Goal: Information Seeking & Learning: Learn about a topic

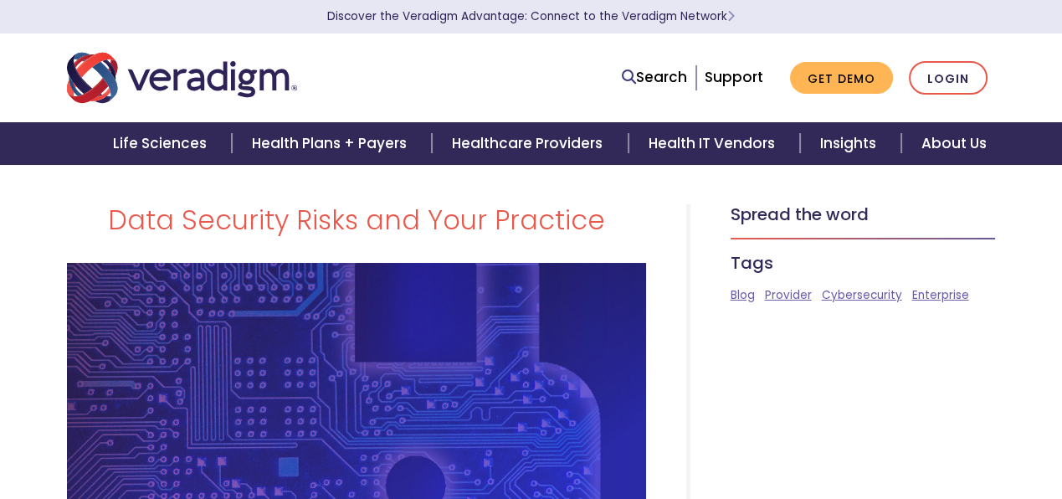
click at [215, 88] on img "Veradigm logo" at bounding box center [182, 77] width 230 height 55
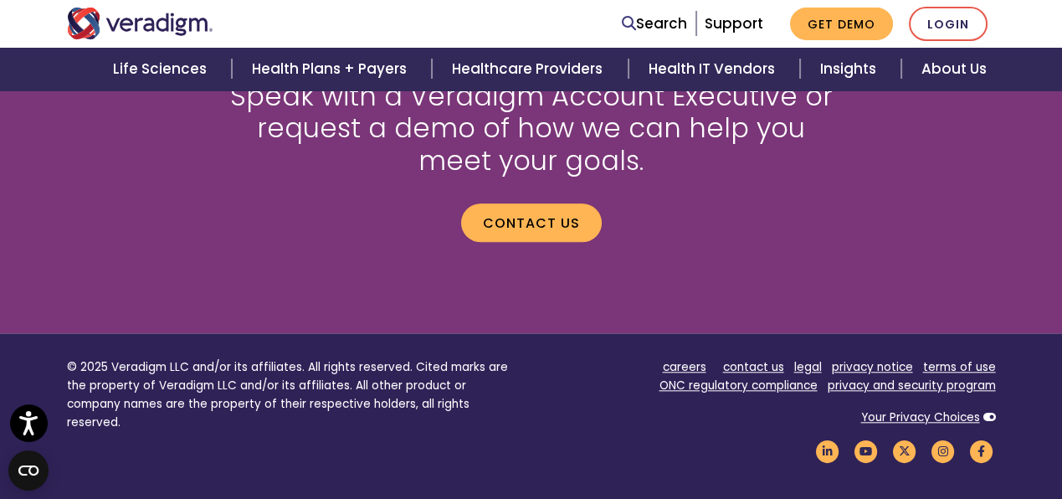
scroll to position [2343, 0]
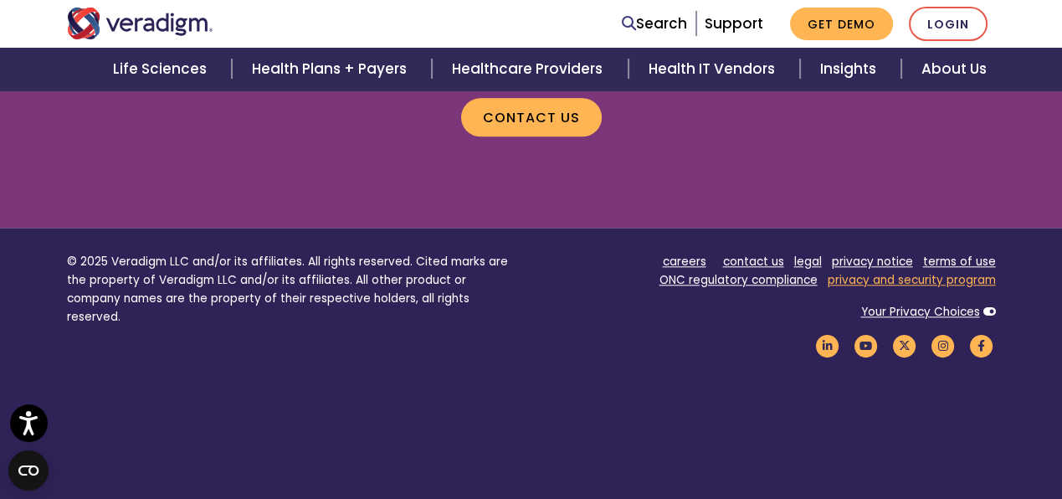
click at [888, 284] on link "privacy and security program" at bounding box center [912, 280] width 168 height 16
